Goal: Information Seeking & Learning: Understand process/instructions

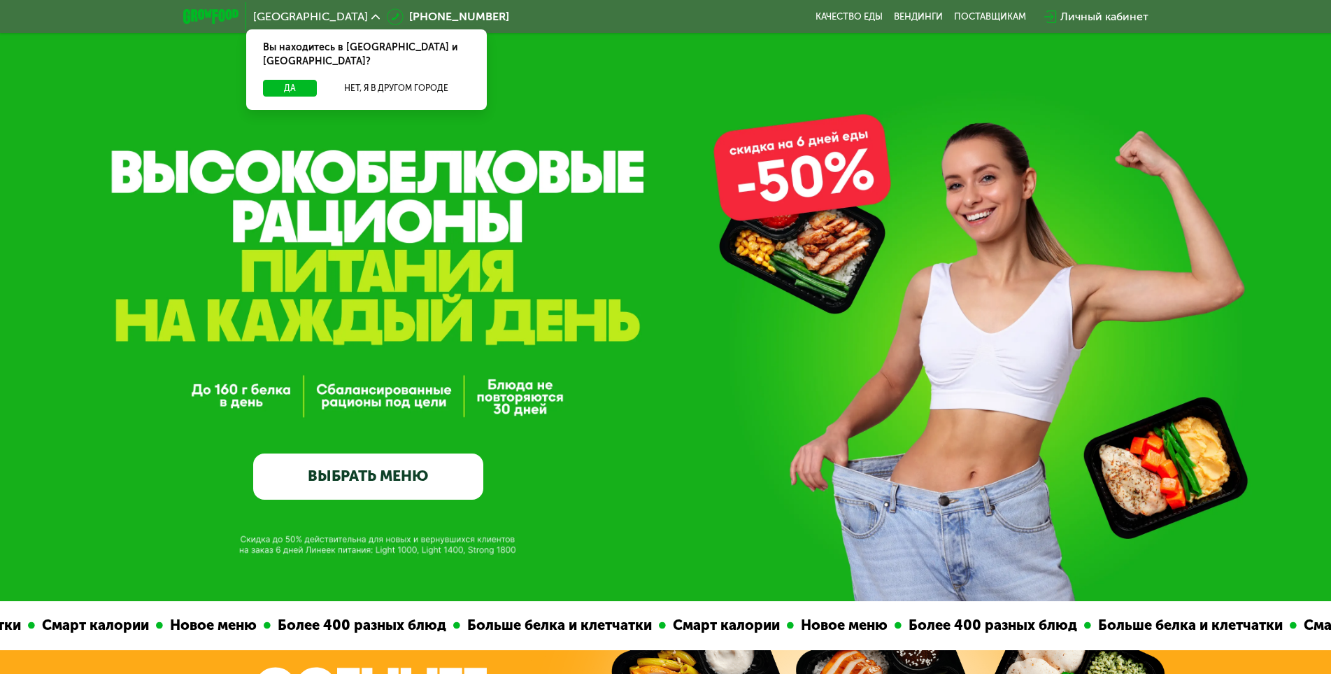
scroll to position [28, 0]
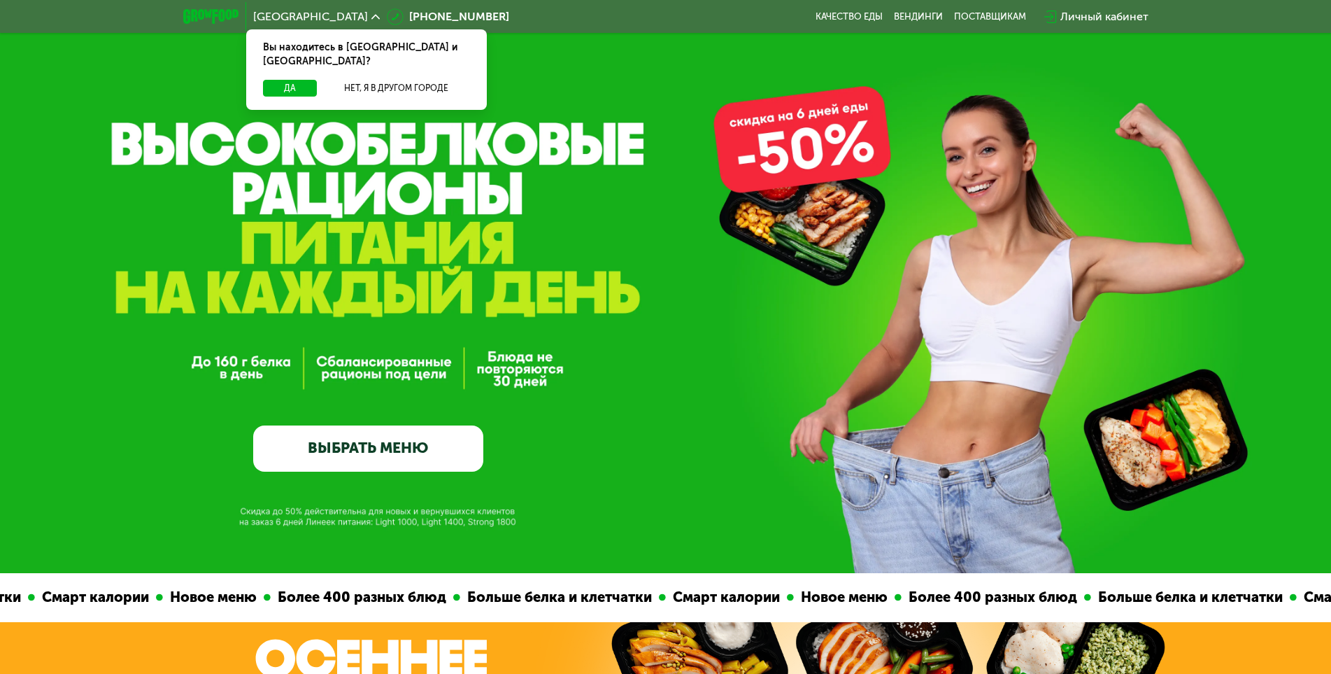
click at [306, 416] on div "GrowFood — доставка правильного питания ВЫБРАТЬ МЕНЮ" at bounding box center [368, 328] width 230 height 287
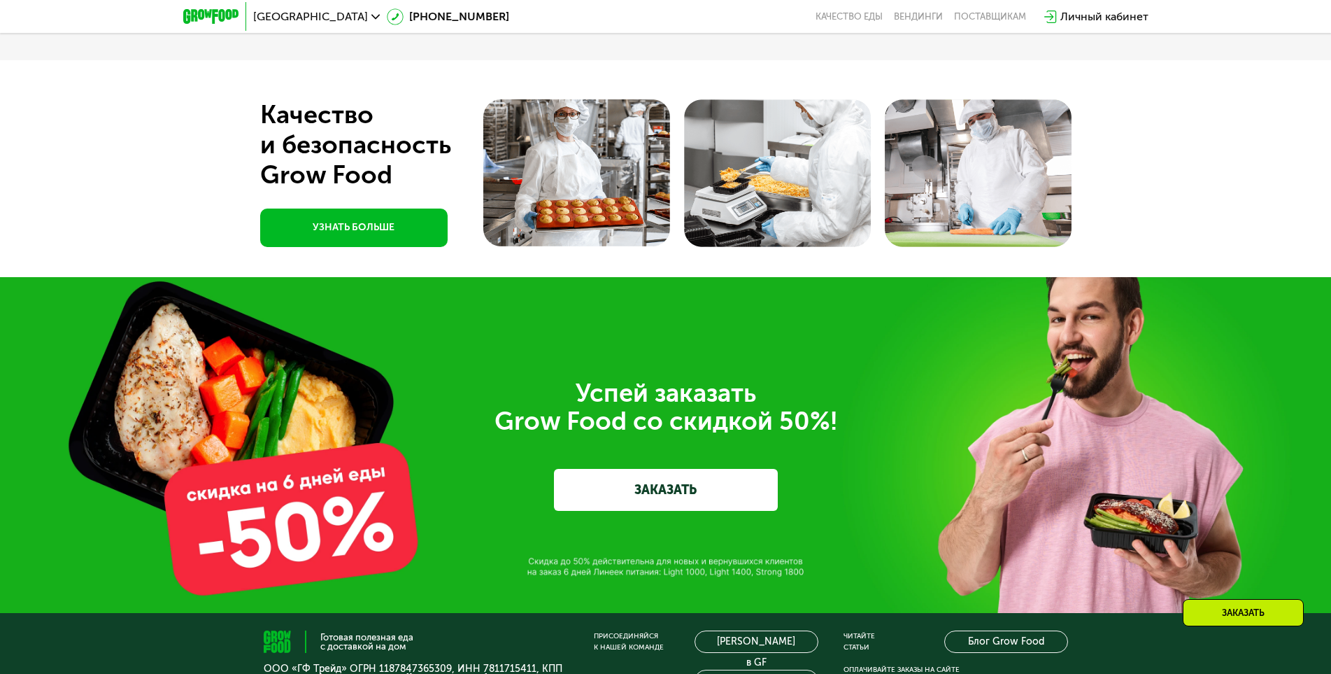
scroll to position [4880, 0]
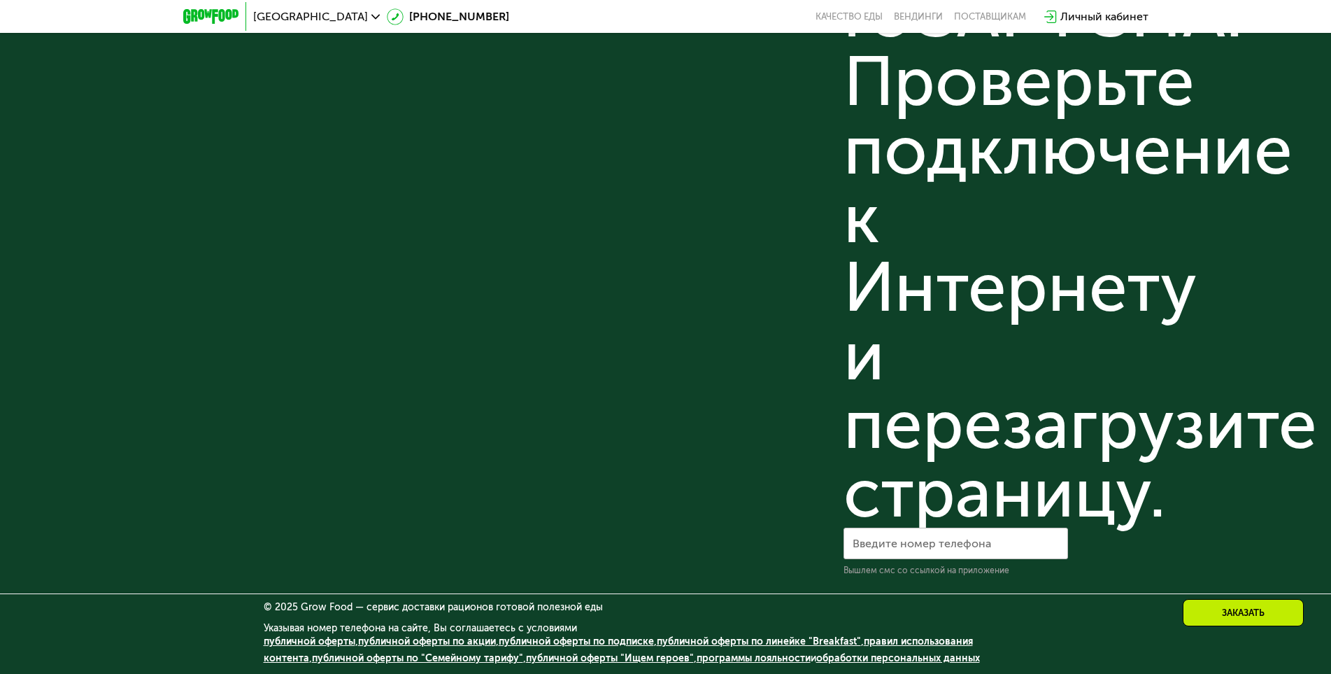
click at [432, 640] on link "публичной оферты по акции" at bounding box center [427, 641] width 138 height 12
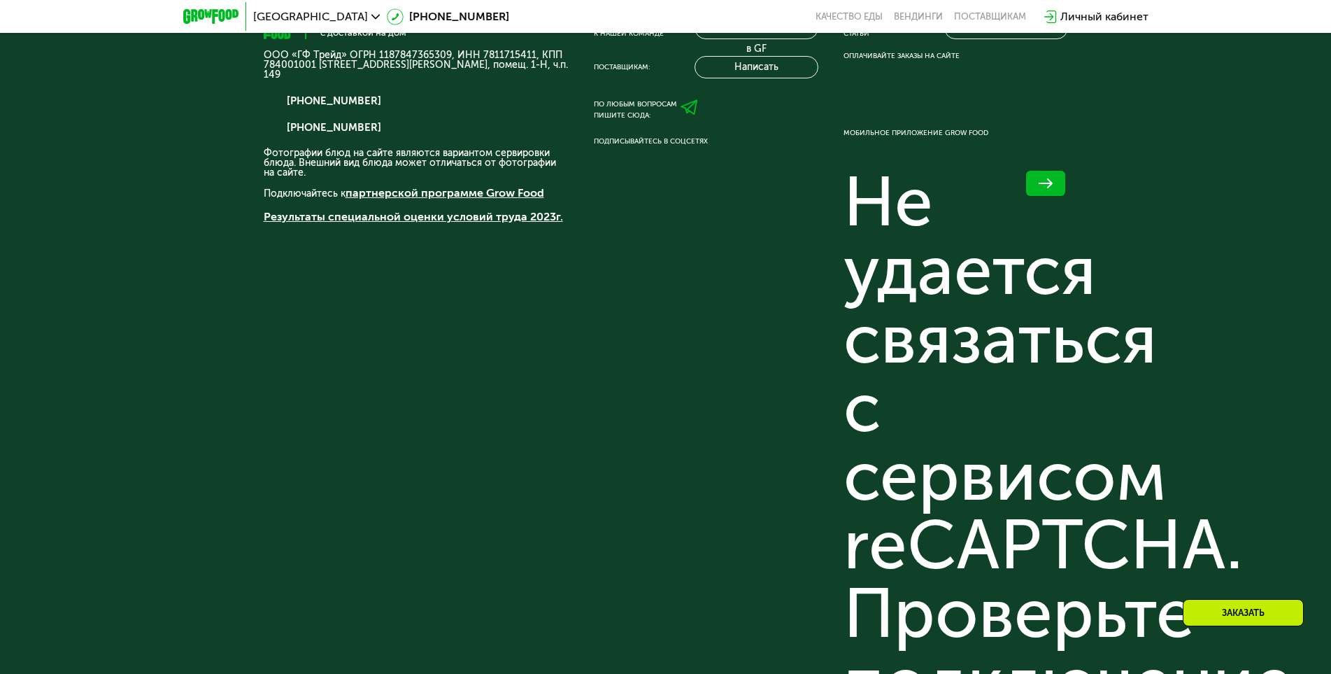
scroll to position [4251, 0]
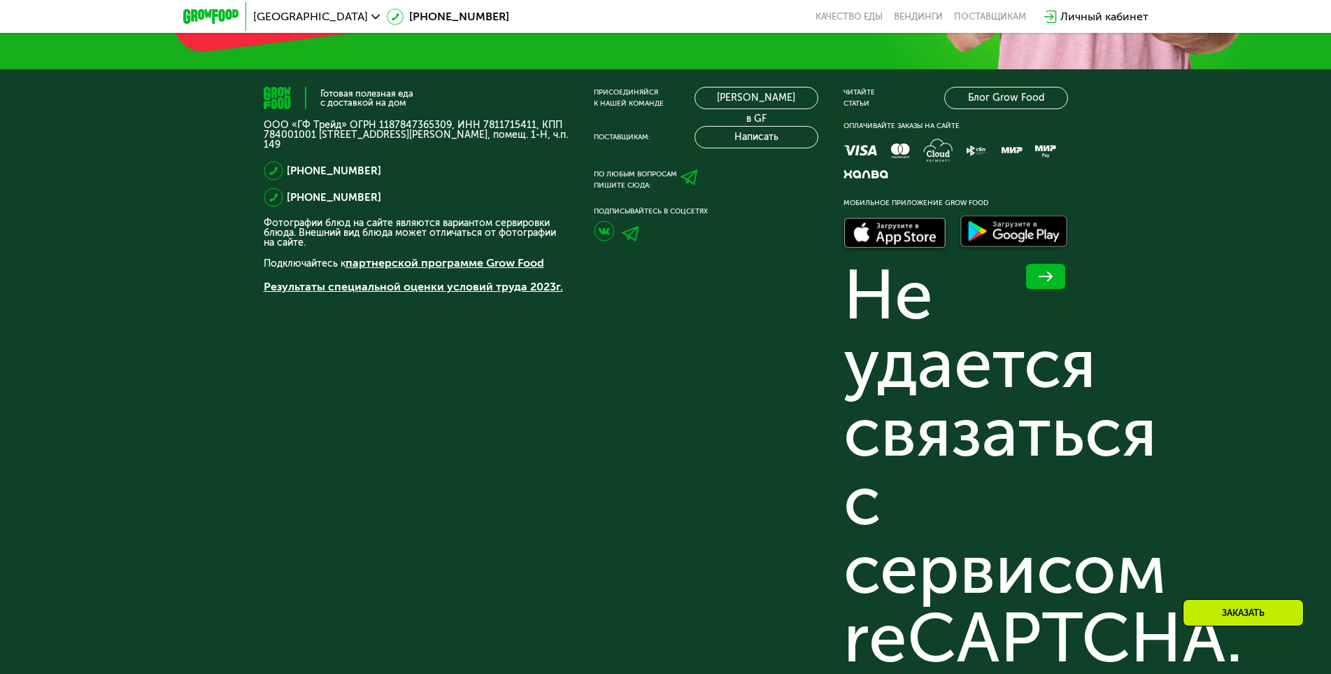
click at [281, 353] on div "Готовая полезная еда с доставкой на дом ООО «ГФ Трейд» ОГРН 1187847365309, ИНН …" at bounding box center [416, 644] width 305 height 1114
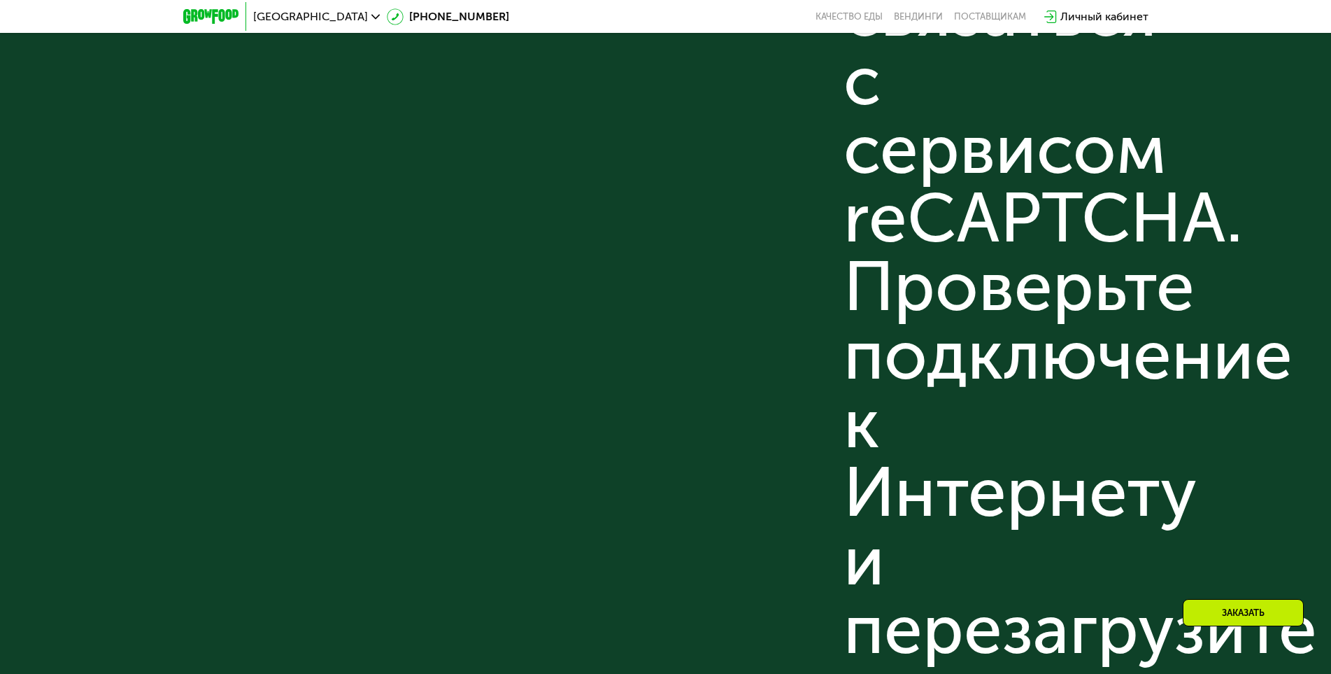
scroll to position [4880, 0]
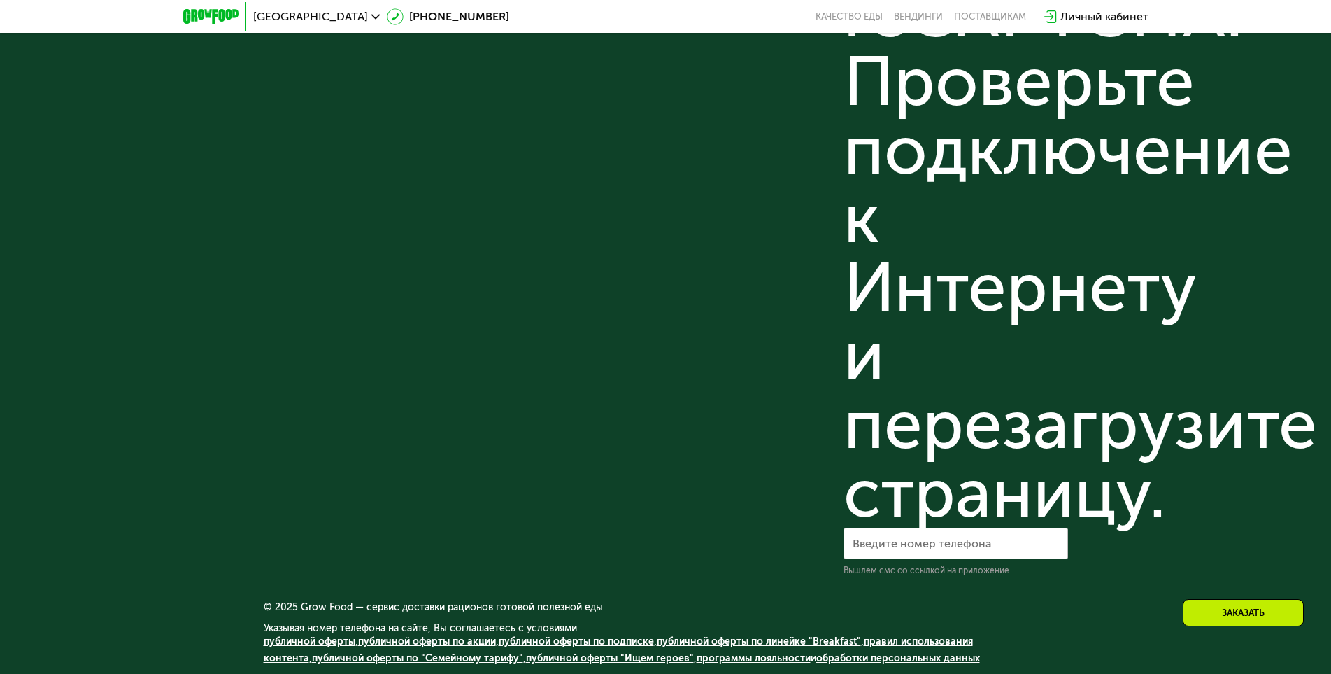
click at [972, 637] on link "правил использования контента" at bounding box center [618, 649] width 709 height 29
click at [544, 186] on div "Готовая полезная еда с доставкой на дом ООО «ГФ Трейд» ОГРН 1187847365309, ИНН …" at bounding box center [416, 19] width 305 height 1114
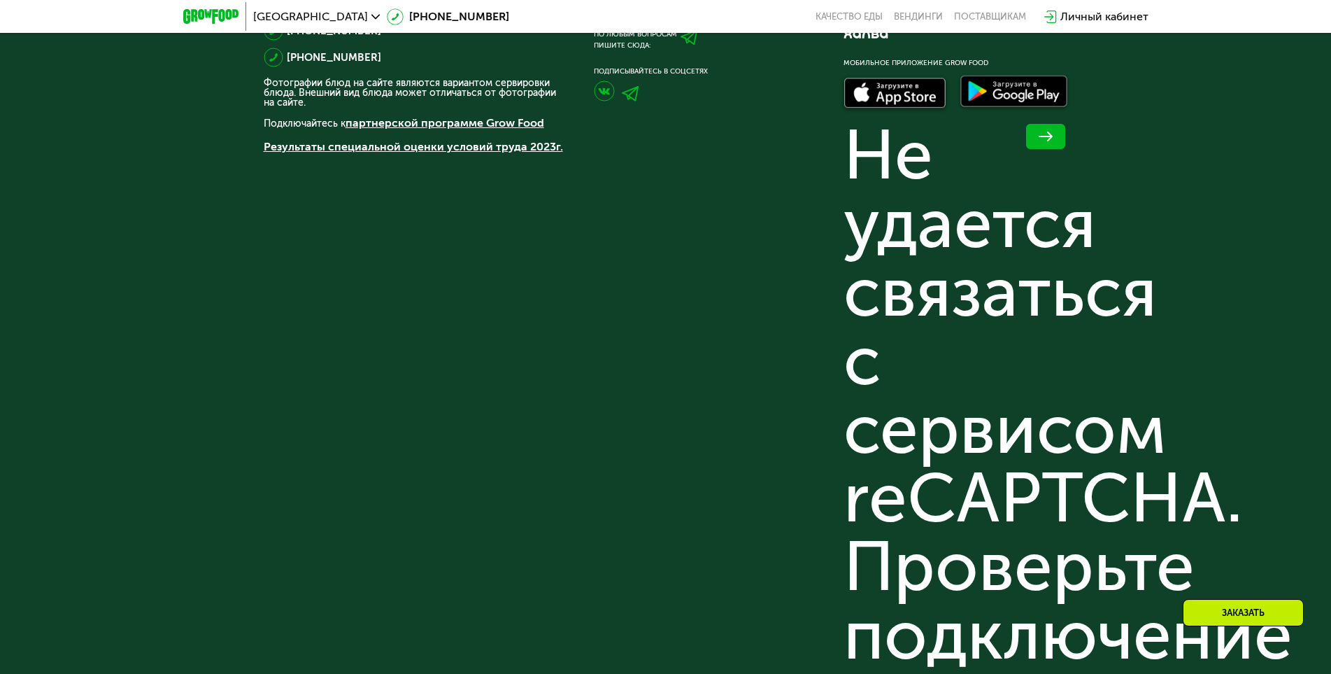
click at [544, 186] on div "Готовая полезная еда с доставкой на дом ООО «ГФ Трейд» ОГРН 1187847365309, ИНН …" at bounding box center [416, 504] width 305 height 1114
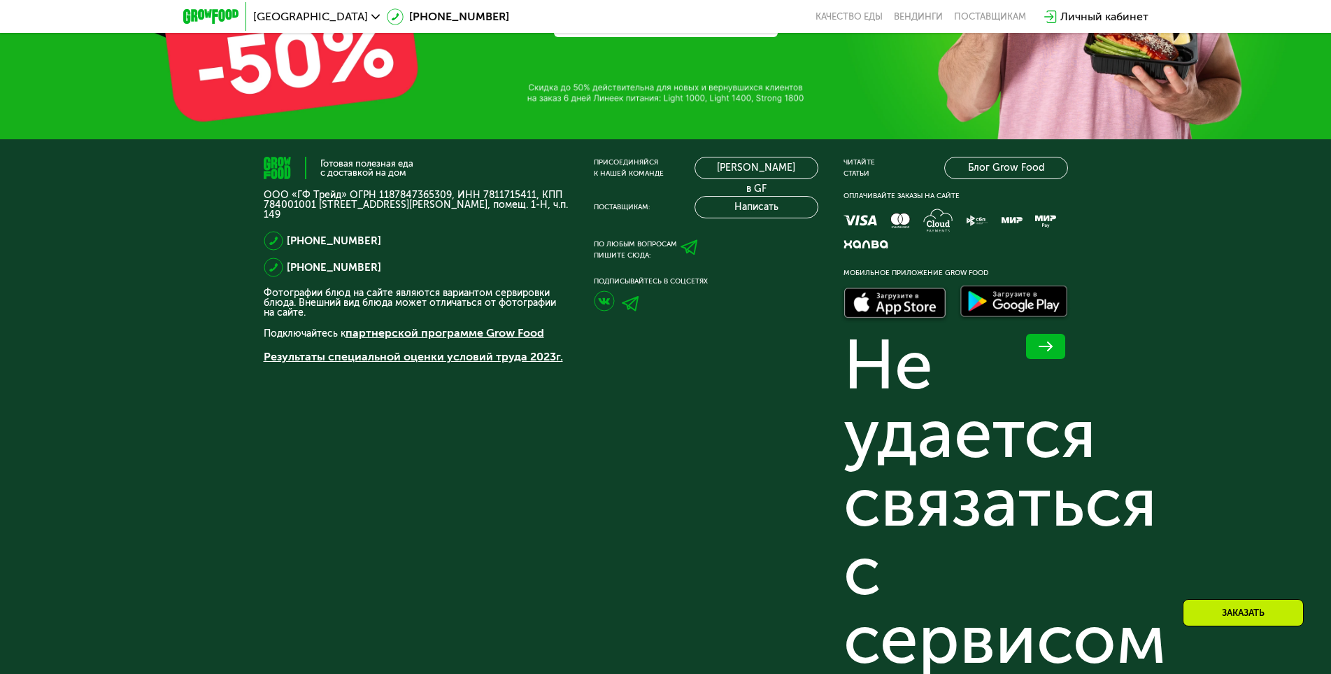
scroll to position [4880, 0]
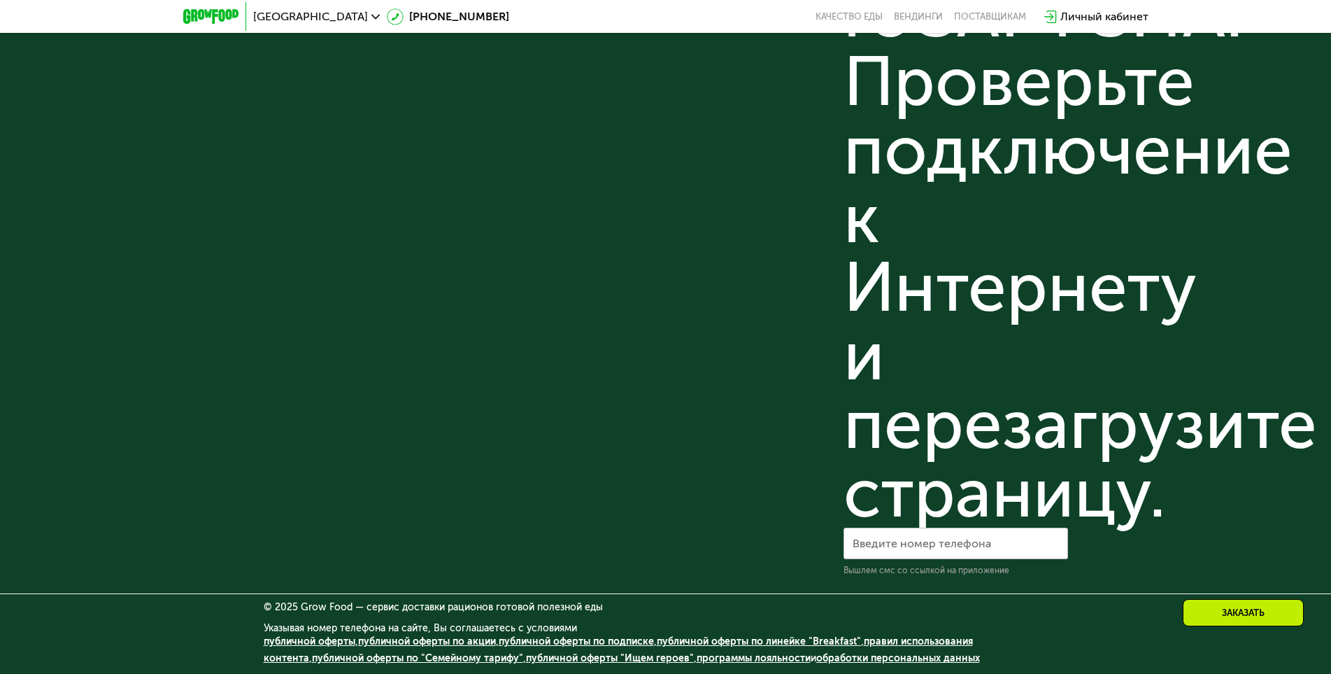
click at [697, 657] on link "программы лояльности" at bounding box center [754, 658] width 114 height 12
click at [541, 378] on div "Готовая полезная еда с доставкой на дом ООО «ГФ Трейд» ОГРН 1187847365309, ИНН …" at bounding box center [416, 19] width 305 height 1114
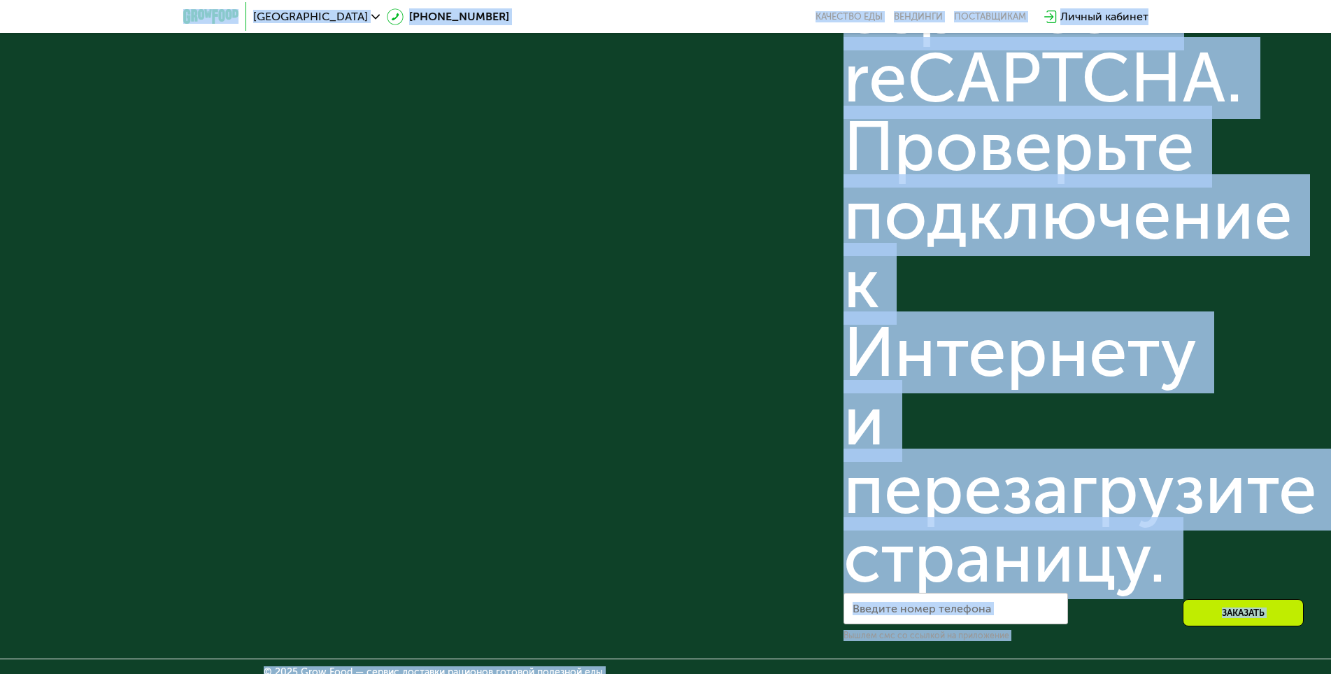
scroll to position [4181, 0]
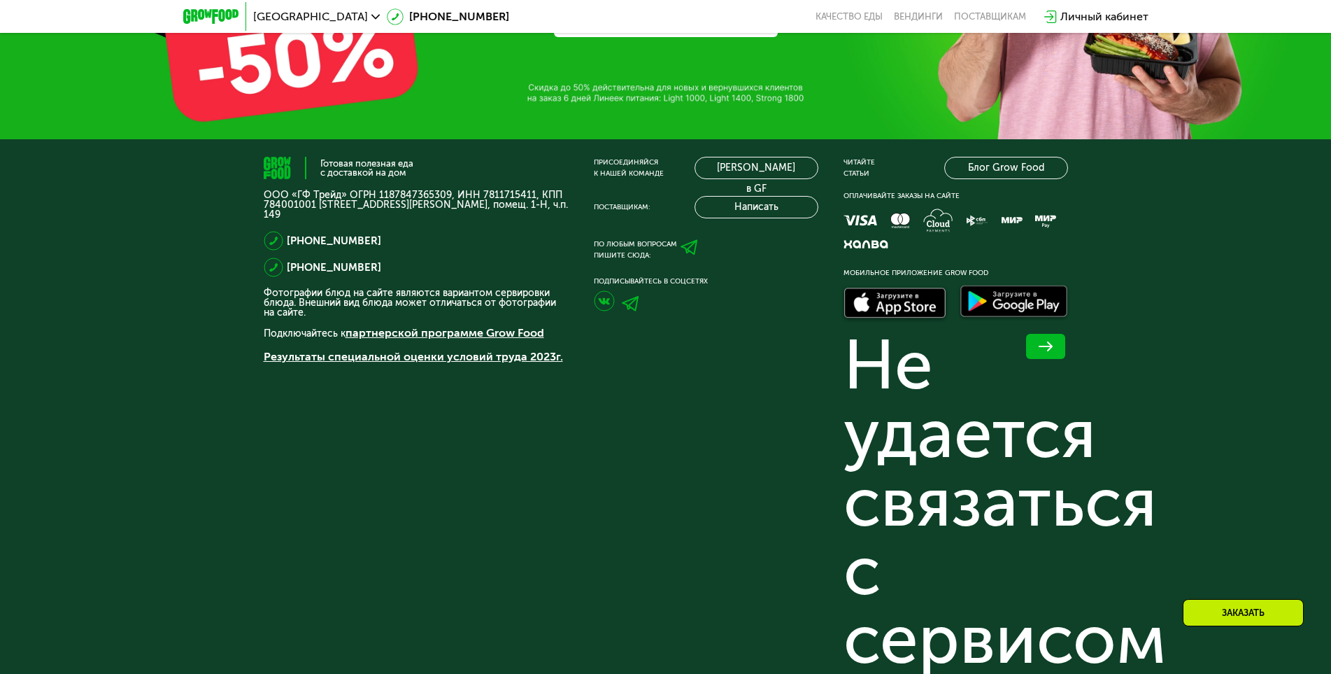
scroll to position [4880, 0]
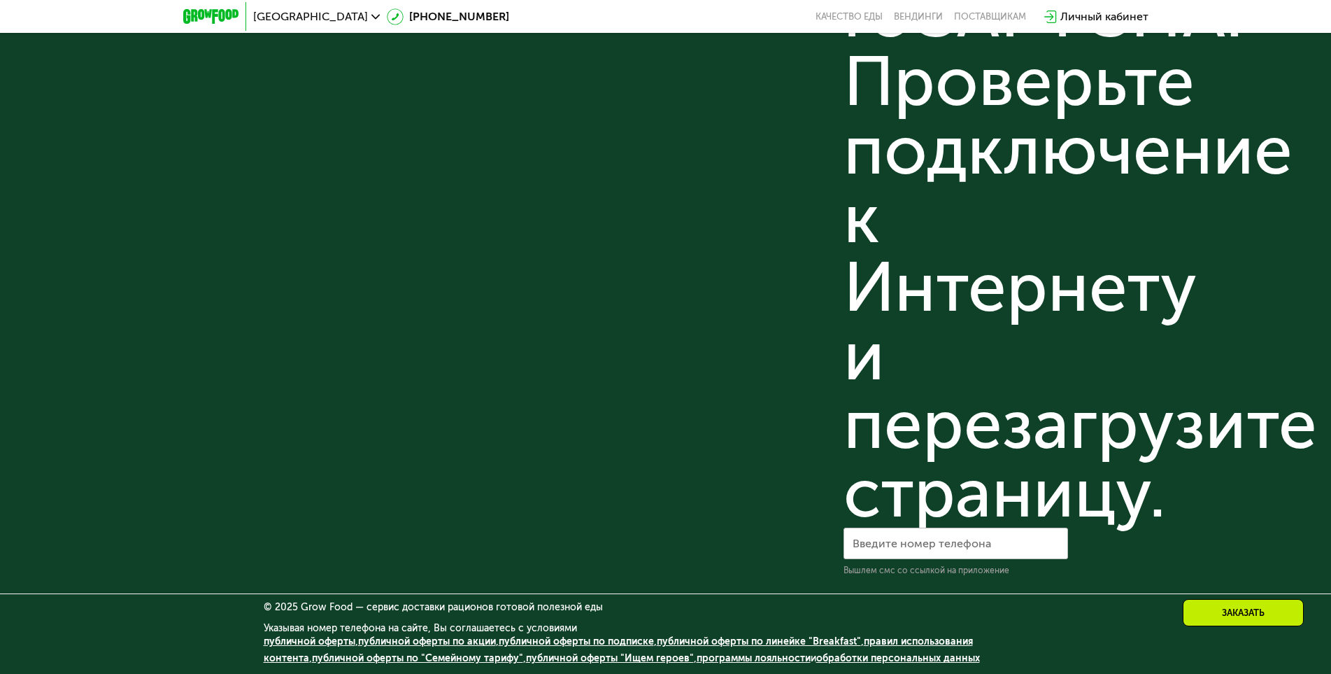
click at [312, 640] on link "публичной оферты" at bounding box center [310, 641] width 92 height 12
click at [958, 265] on div "Не удается связаться с сервисом reCAPTCHA. Проверьте подключение к Интернету и …" at bounding box center [956, 81] width 225 height 891
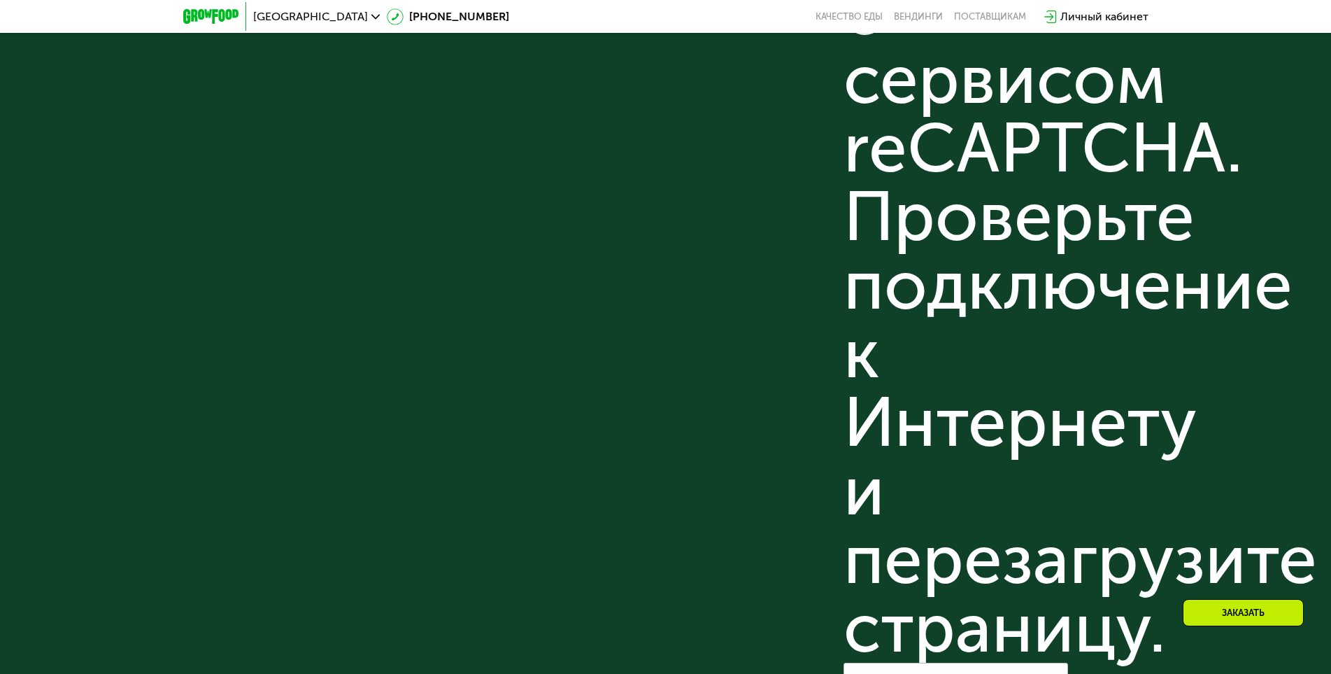
scroll to position [4251, 0]
